Goal: Task Accomplishment & Management: Manage account settings

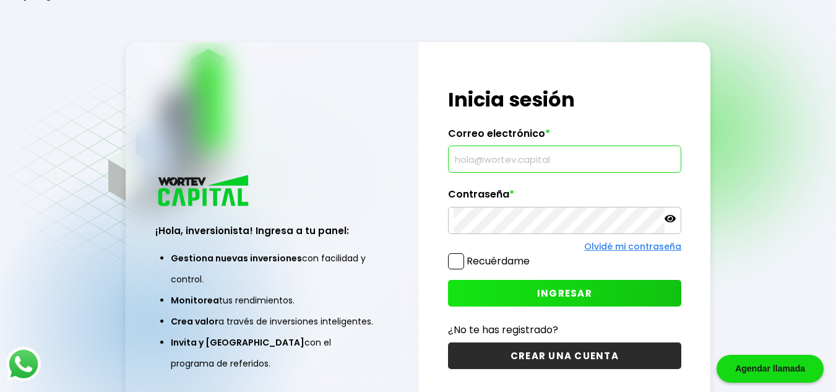
click at [484, 152] on input "text" at bounding box center [565, 159] width 222 height 26
paste input "[EMAIL_ADDRESS][DOMAIN_NAME]"
type input "[EMAIL_ADDRESS][DOMAIN_NAME]"
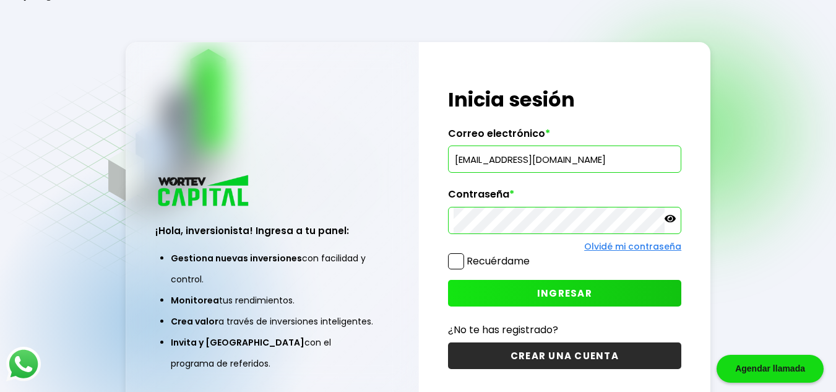
click at [564, 295] on span "INGRESAR" at bounding box center [564, 292] width 55 height 13
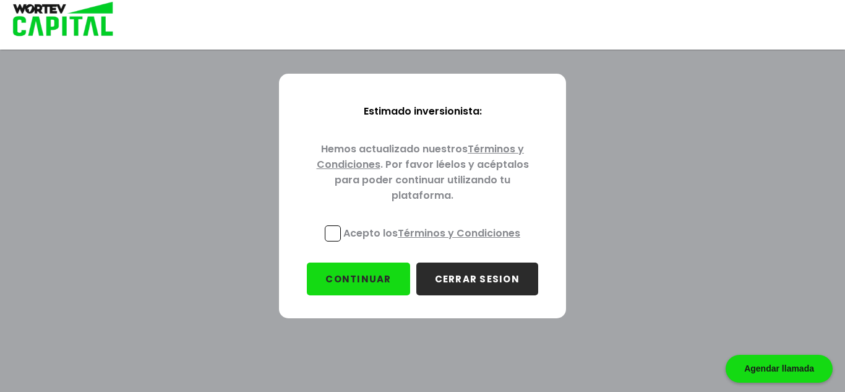
click at [448, 231] on link "Términos y Condiciones" at bounding box center [459, 233] width 123 height 14
click at [332, 227] on span at bounding box center [333, 233] width 16 height 16
click at [434, 243] on input "Acepto los Términos y Condiciones" at bounding box center [434, 243] width 0 height 0
click at [353, 273] on button "CONTINUAR" at bounding box center [358, 278] width 103 height 33
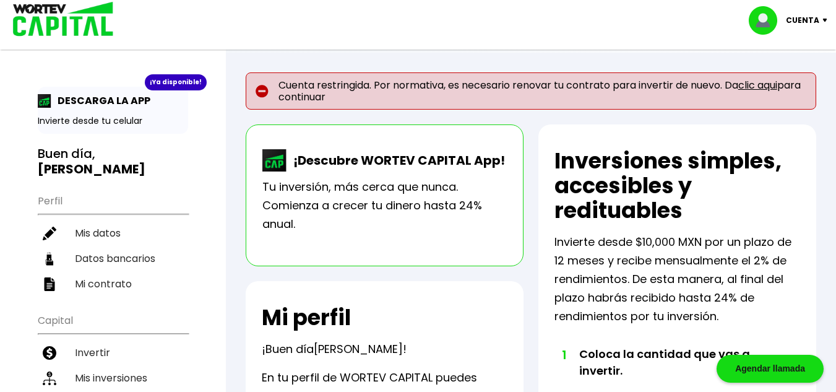
click at [754, 88] on link "clic aqui" at bounding box center [757, 85] width 39 height 14
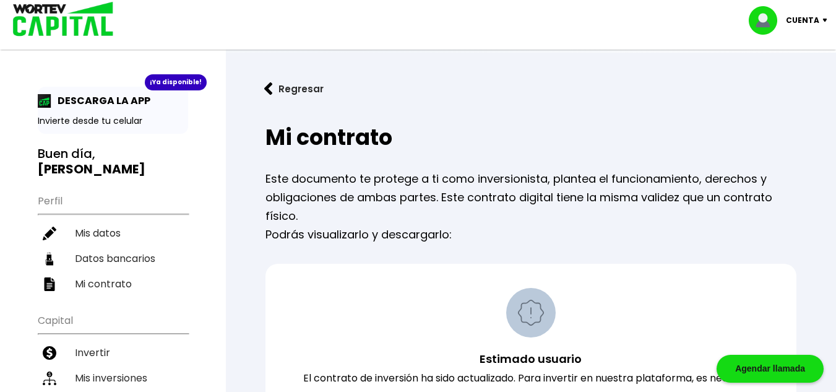
click at [105, 88] on div "¡Ya disponible! DESCARGA LA APP Invierte desde tu celular" at bounding box center [113, 110] width 150 height 47
click at [88, 100] on p "DESCARGA LA APP" at bounding box center [100, 100] width 99 height 15
click at [174, 82] on div "¡Ya disponible!" at bounding box center [176, 82] width 62 height 16
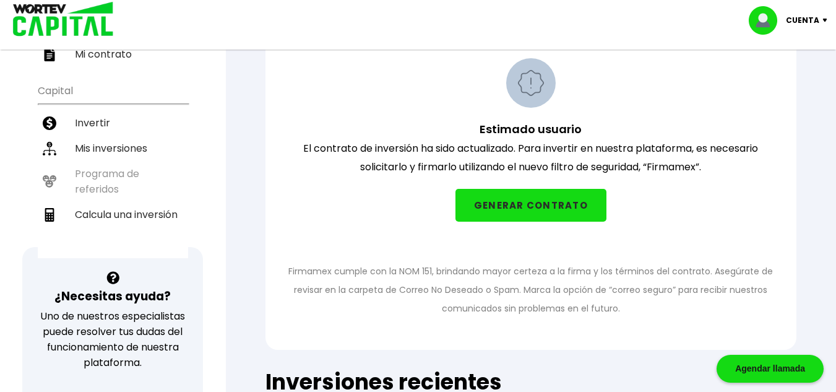
scroll to position [233, 0]
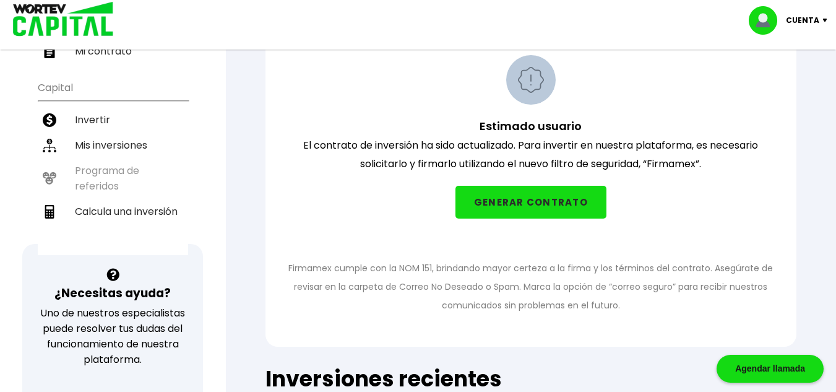
click at [110, 156] on ul "Capital Invertir Mis inversiones Programa de referidos Calcula una inversión" at bounding box center [113, 164] width 150 height 181
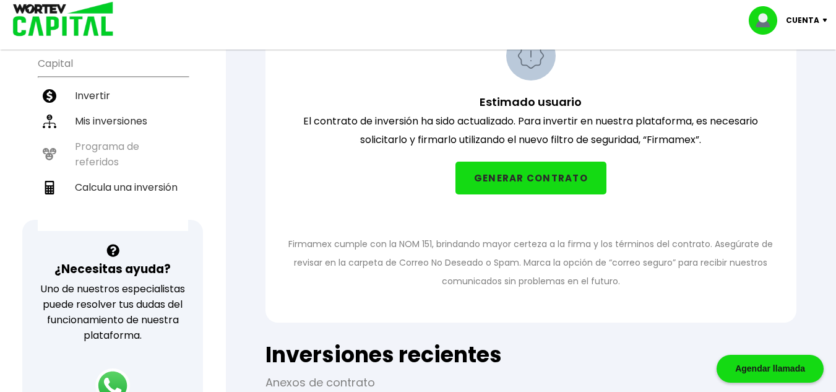
scroll to position [254, 0]
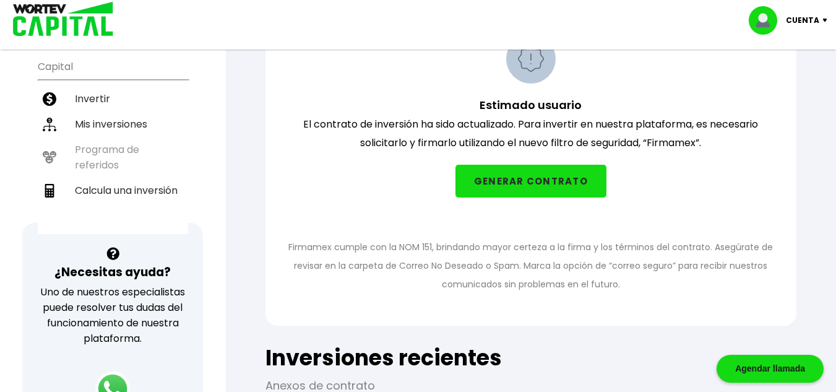
click at [494, 178] on button "GENERAR CONTRATO" at bounding box center [530, 181] width 151 height 33
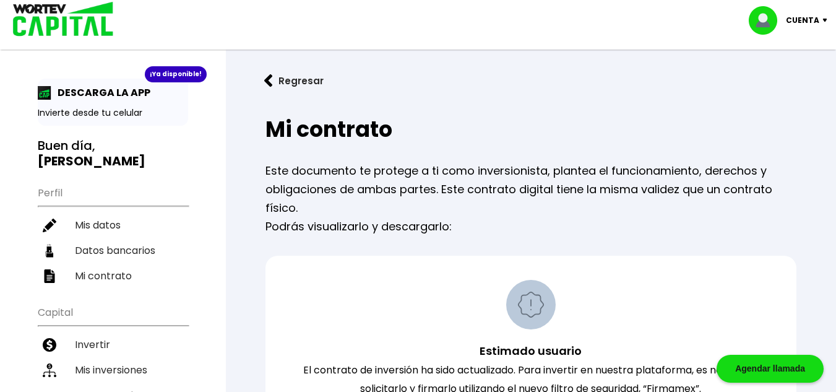
scroll to position [0, 0]
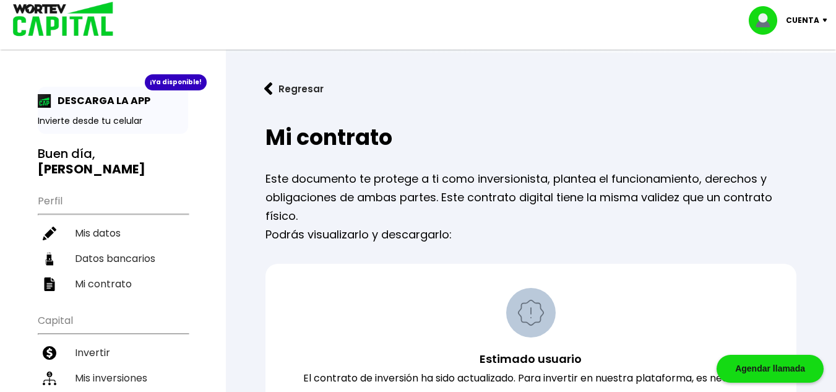
click at [820, 17] on div "Cuenta" at bounding box center [792, 20] width 87 height 28
click at [781, 82] on li "Cerrar sesión" at bounding box center [789, 82] width 99 height 25
